Goal: Task Accomplishment & Management: Use online tool/utility

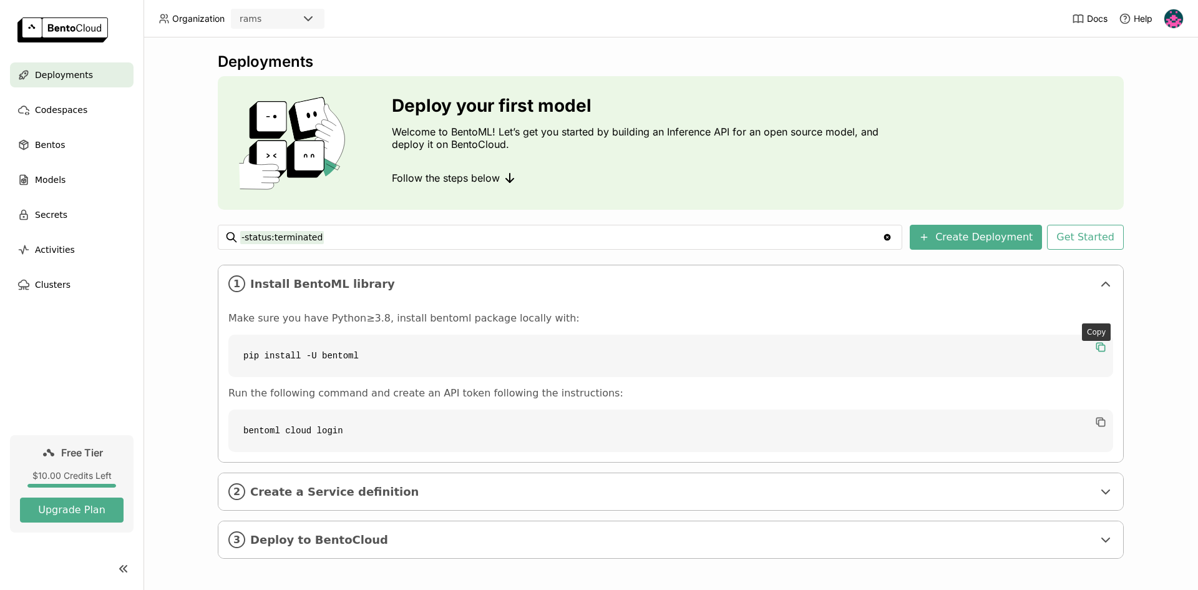
click at [958, 348] on icon "button" at bounding box center [1101, 347] width 12 height 12
click at [958, 238] on button "Create Deployment" at bounding box center [976, 237] width 132 height 25
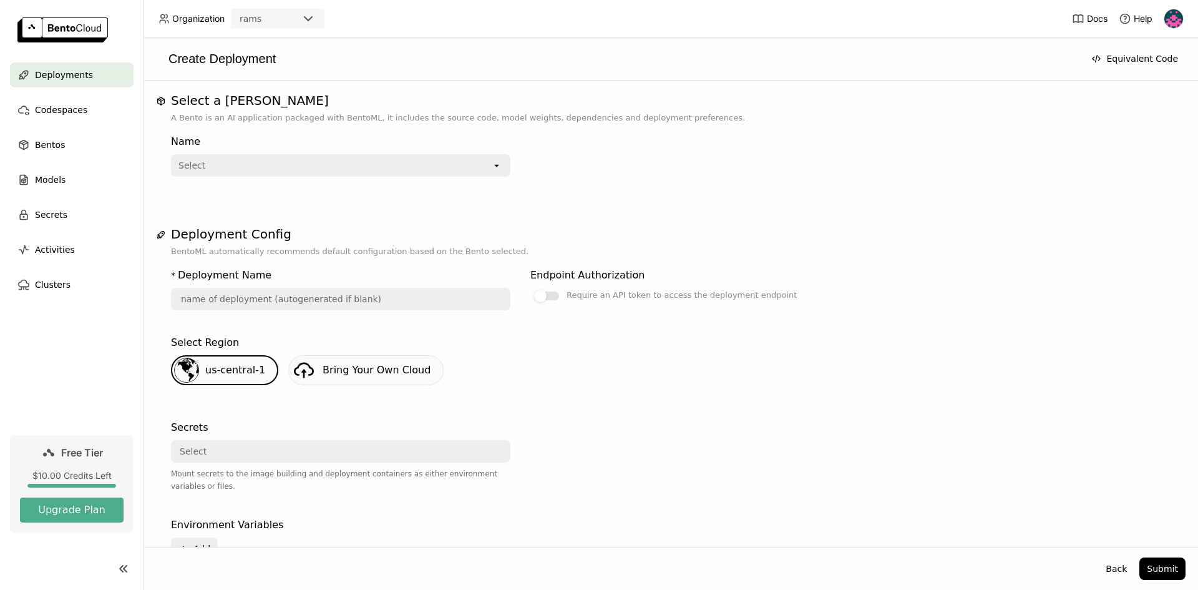
click at [499, 165] on icon "open" at bounding box center [497, 165] width 10 height 10
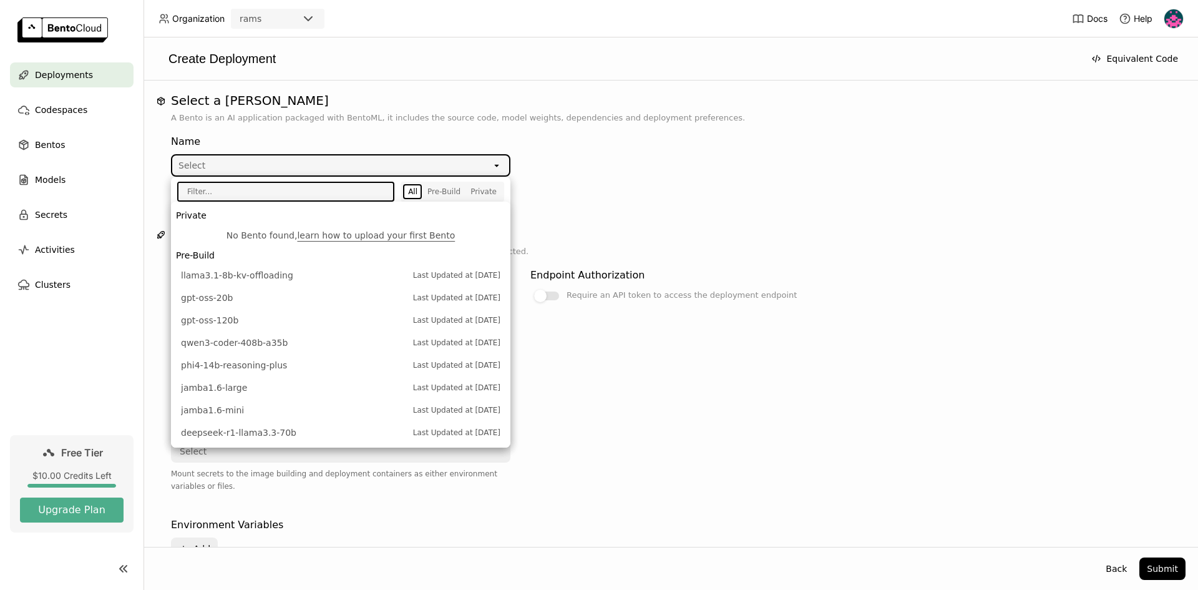
click at [639, 145] on div "Name Select open" at bounding box center [520, 152] width 699 height 47
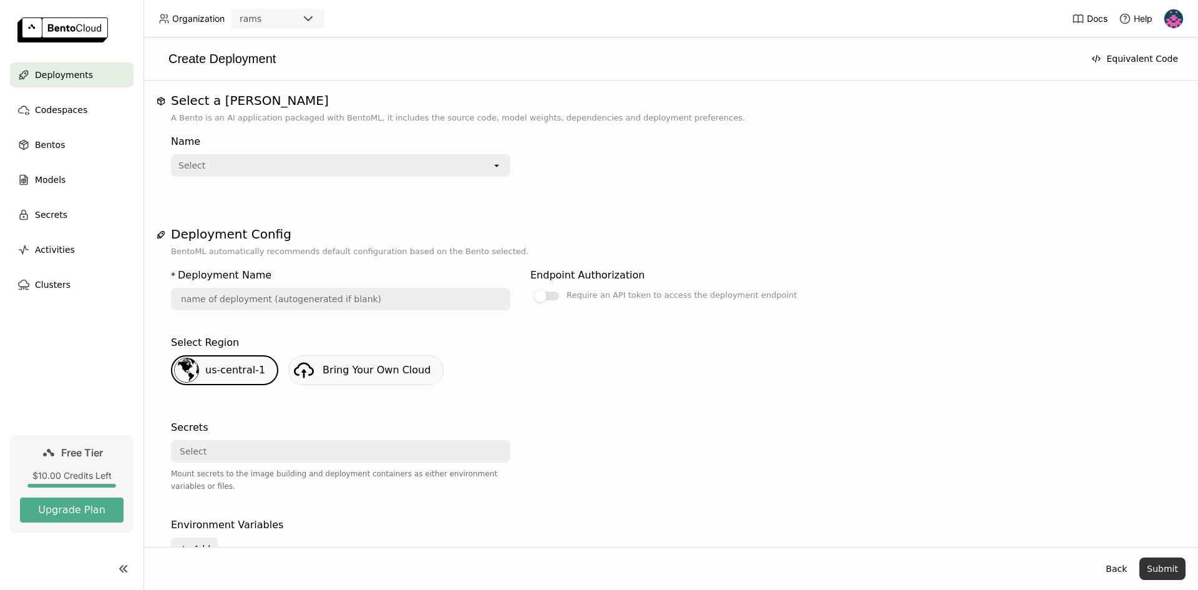
click at [958, 455] on button "Submit" at bounding box center [1163, 568] width 46 height 22
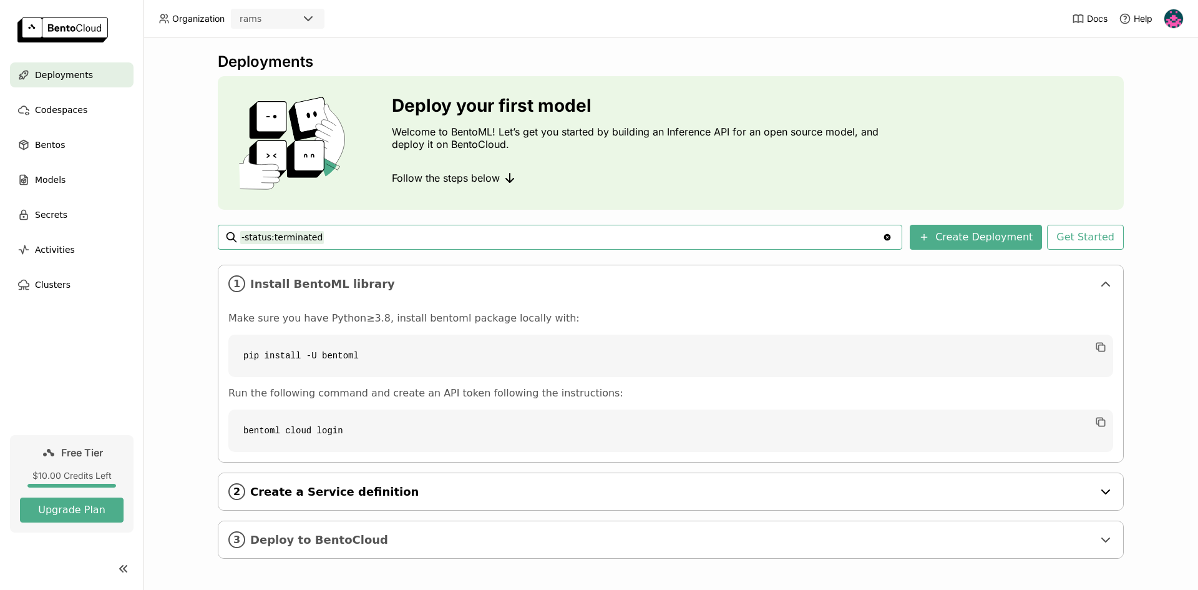
scroll to position [2, 0]
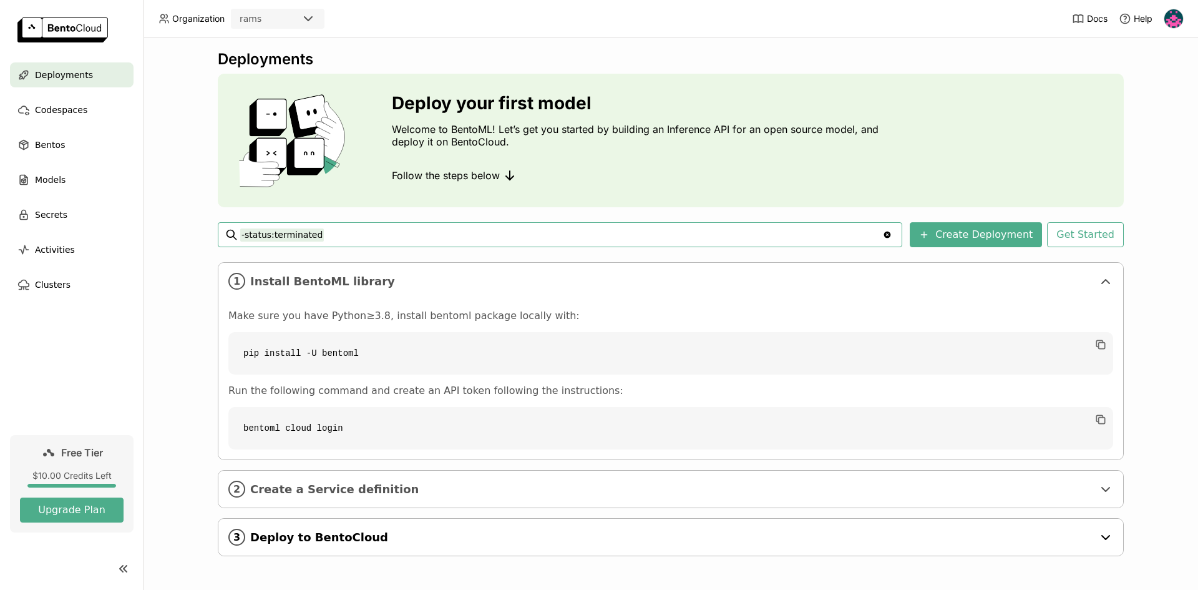
click at [340, 455] on span "Deploy to BentoCloud" at bounding box center [671, 537] width 843 height 14
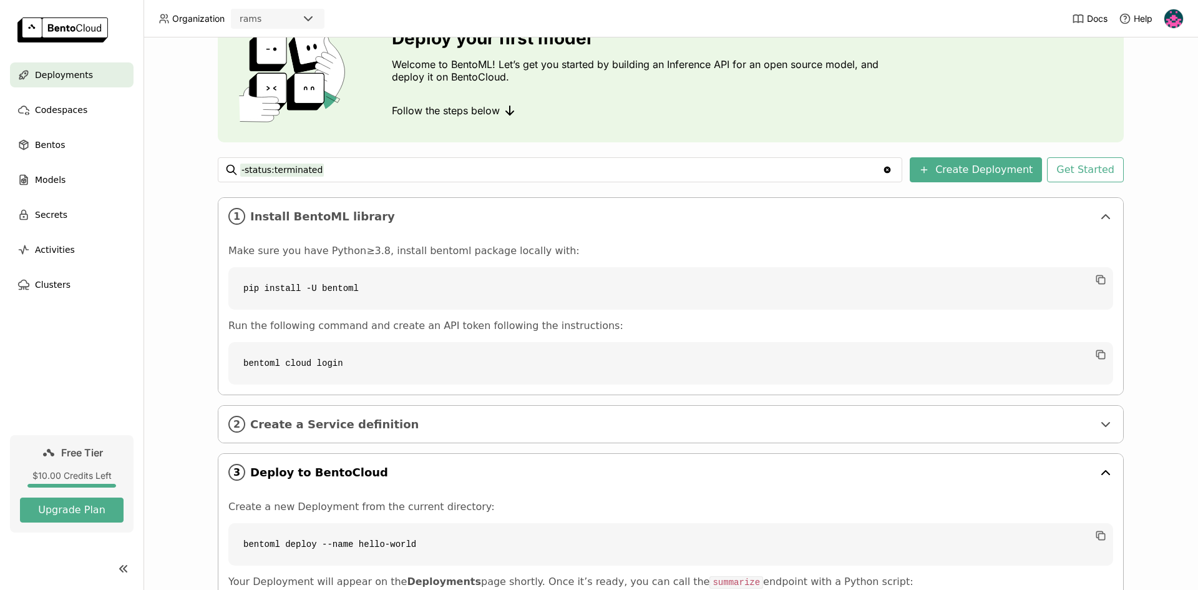
scroll to position [246, 0]
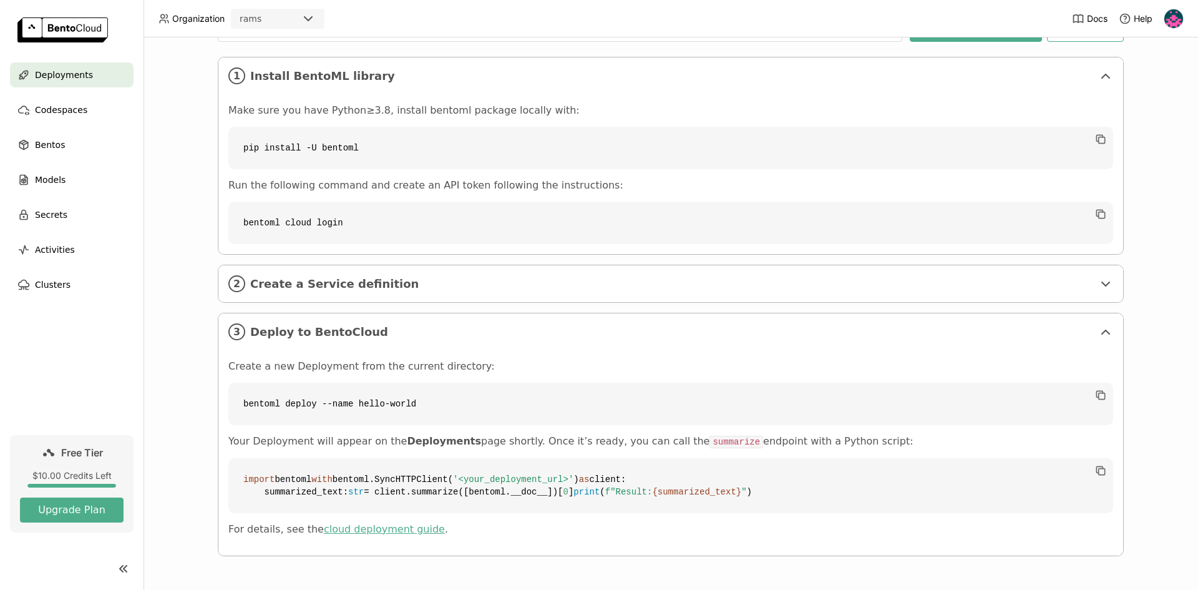
click at [365, 455] on link "cloud deployment guide" at bounding box center [384, 529] width 121 height 12
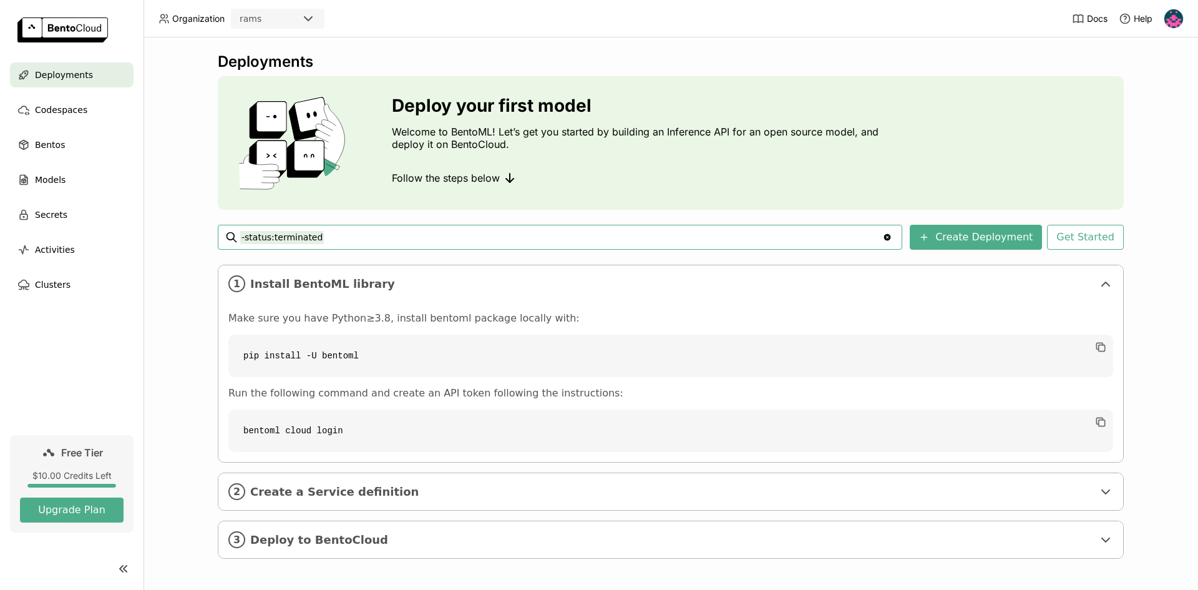
scroll to position [2, 0]
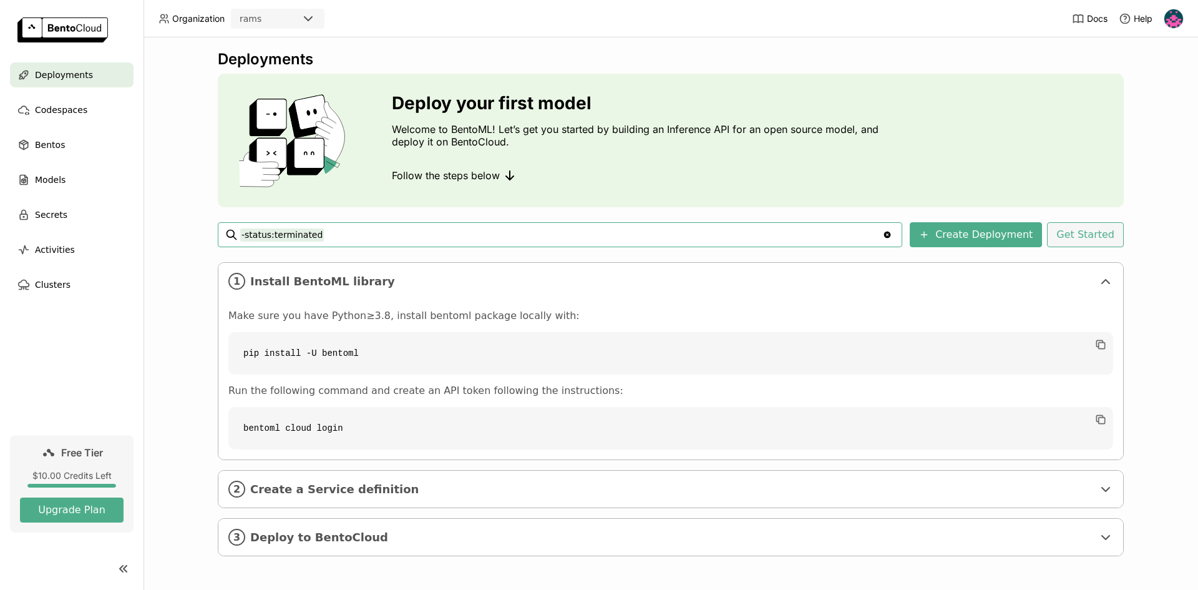
click at [1098, 235] on button "Get Started" at bounding box center [1085, 234] width 77 height 25
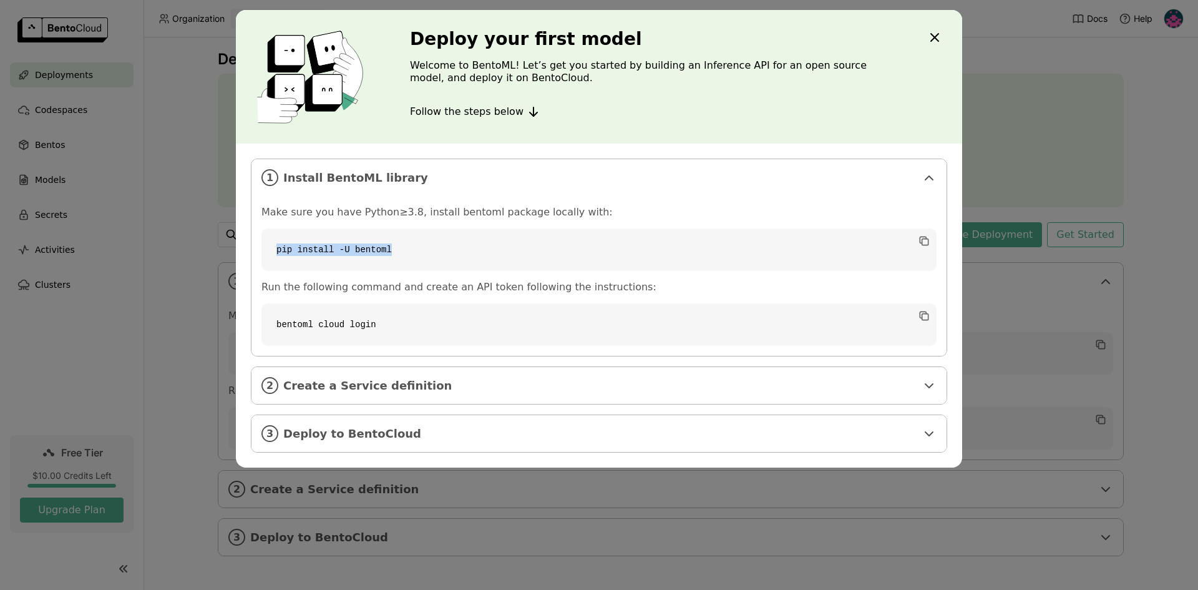
drag, startPoint x: 397, startPoint y: 249, endPoint x: 238, endPoint y: 260, distance: 158.9
click at [238, 260] on div "1 Install BentoML library Make sure you have Python≥3.8, install bentoml packag…" at bounding box center [599, 306] width 726 height 324
copy code "pip install -U bentoml"
click at [926, 314] on icon "dialog" at bounding box center [923, 314] width 6 height 6
click at [458, 391] on span "Create a Service definition" at bounding box center [599, 386] width 633 height 14
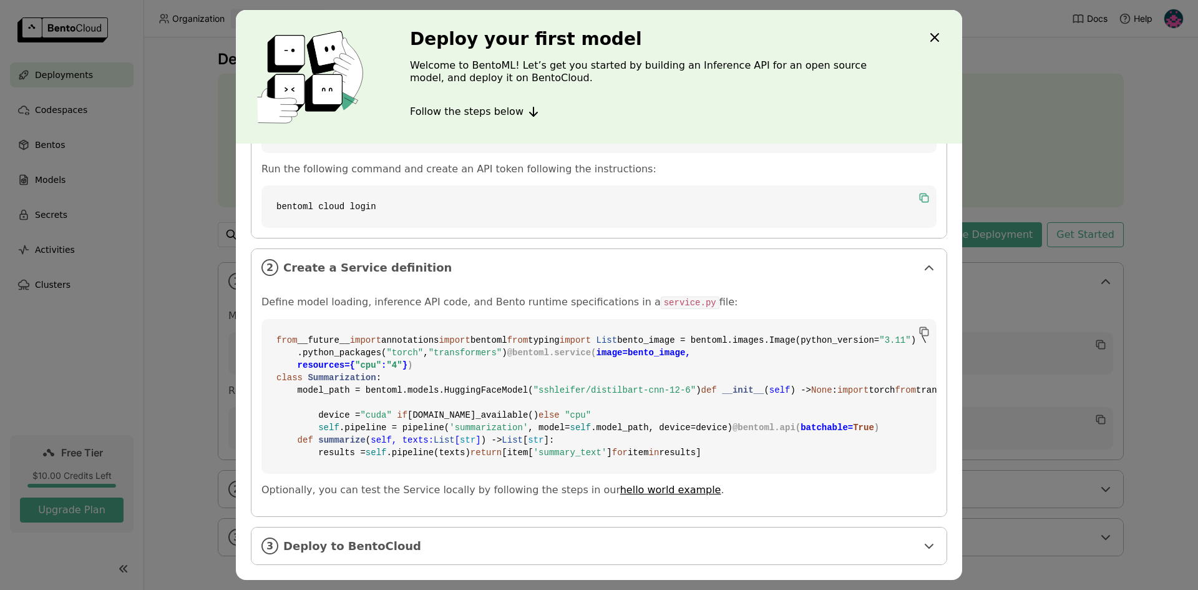
scroll to position [343, 0]
click at [354, 549] on span "Deploy to BentoCloud" at bounding box center [599, 546] width 633 height 14
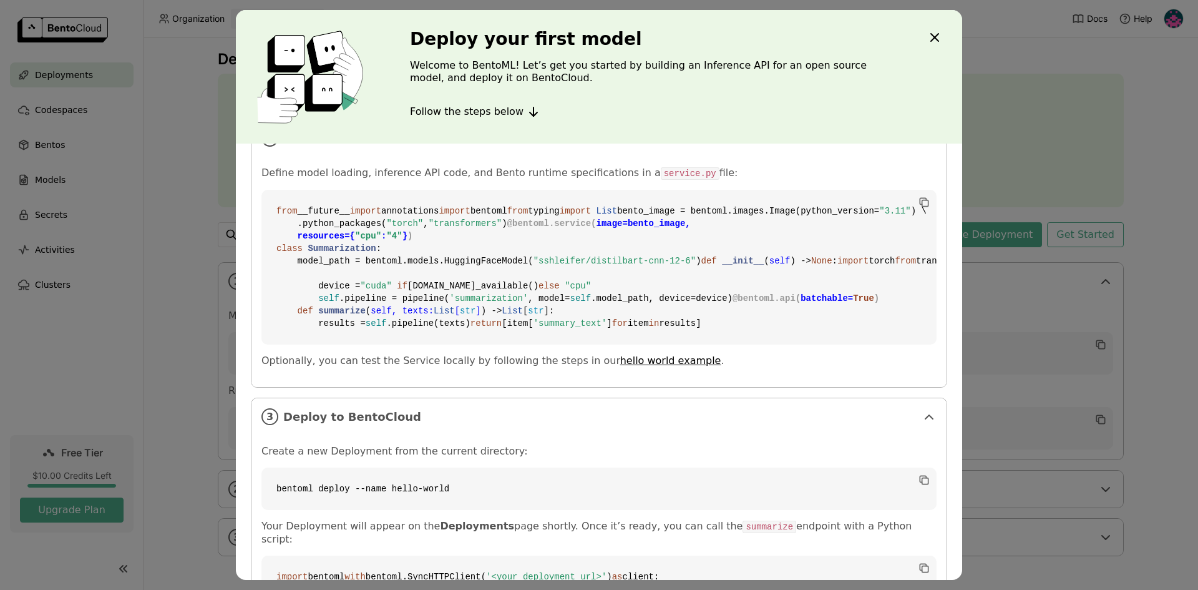
scroll to position [250, 0]
click at [920, 197] on icon "dialog" at bounding box center [923, 198] width 6 height 6
click at [894, 291] on code "from __future__ import annotations import bentoml from typing import List bento…" at bounding box center [598, 264] width 675 height 155
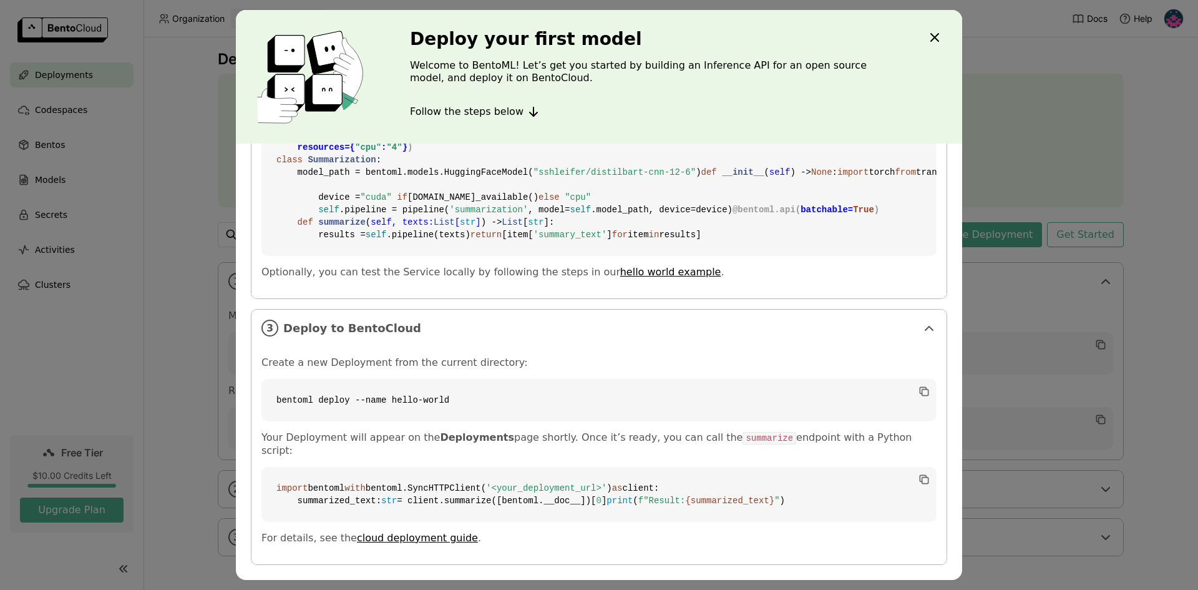
scroll to position [587, 0]
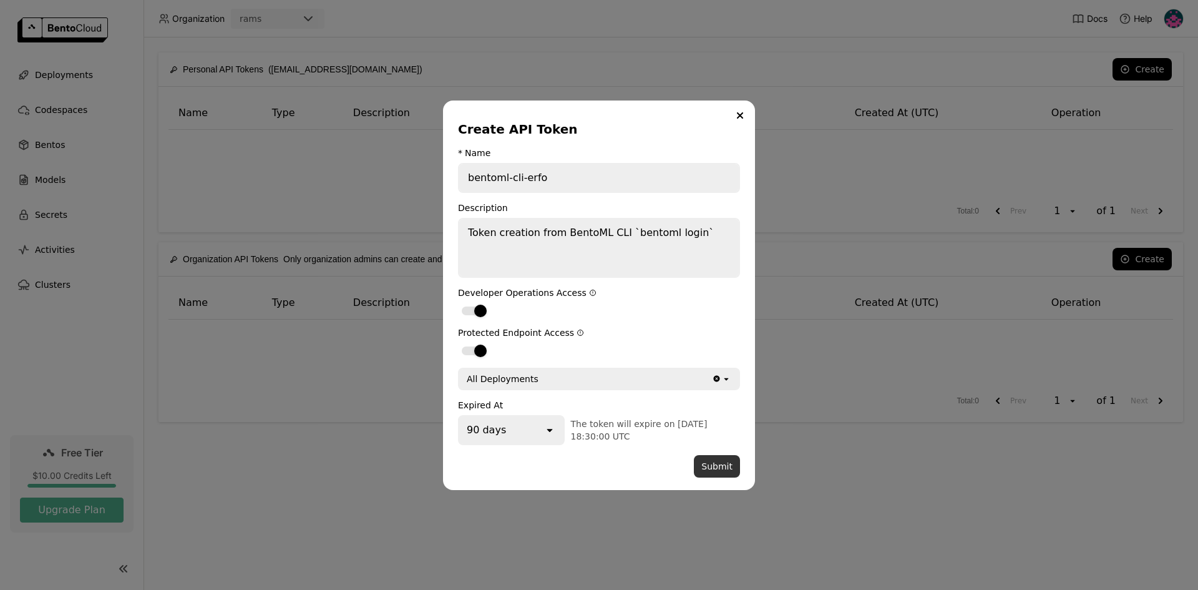
click at [723, 467] on button "Submit" at bounding box center [717, 466] width 46 height 22
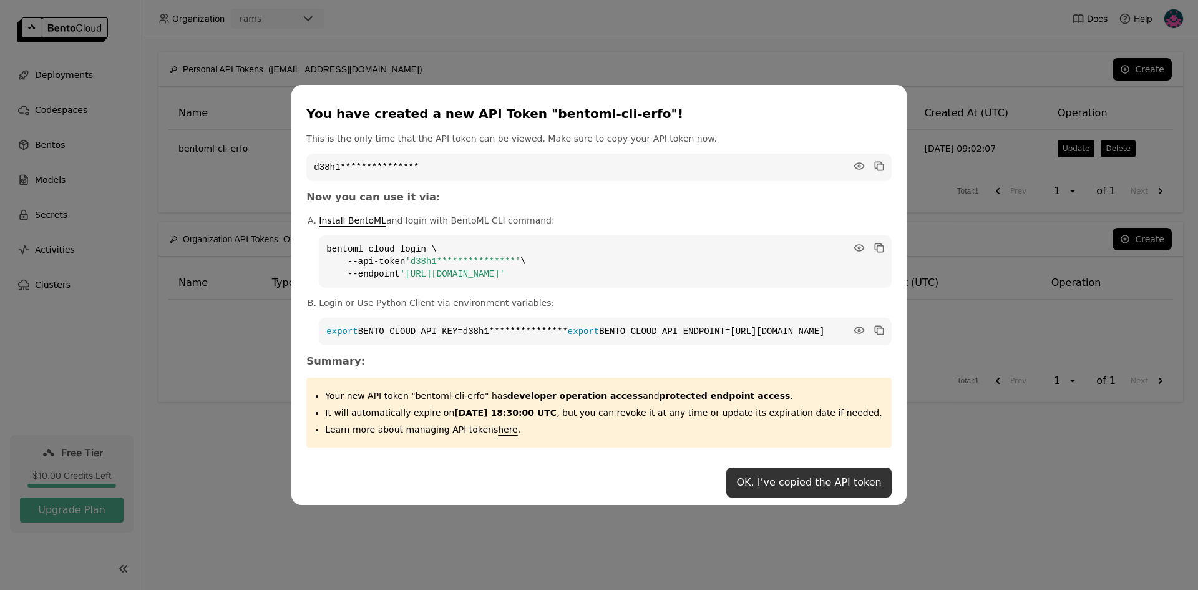
click at [811, 490] on button "OK, I’ve copied the API token" at bounding box center [808, 482] width 165 height 30
